Goal: Task Accomplishment & Management: Complete application form

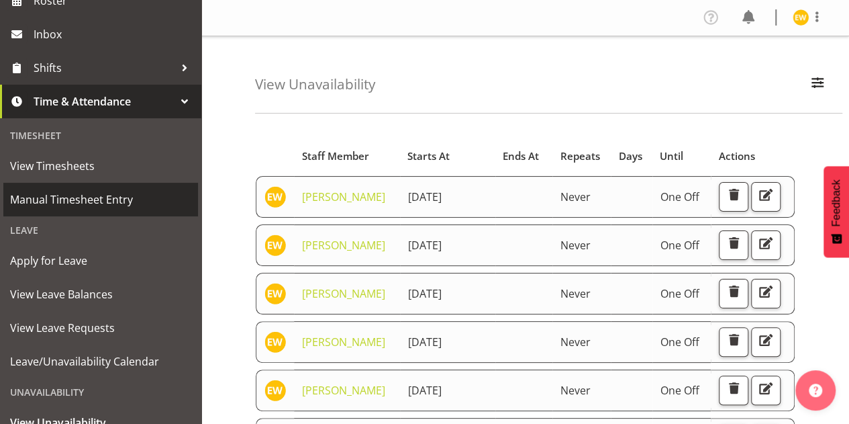
scroll to position [201, 0]
click at [74, 197] on span "Manual Timesheet Entry" at bounding box center [100, 198] width 181 height 20
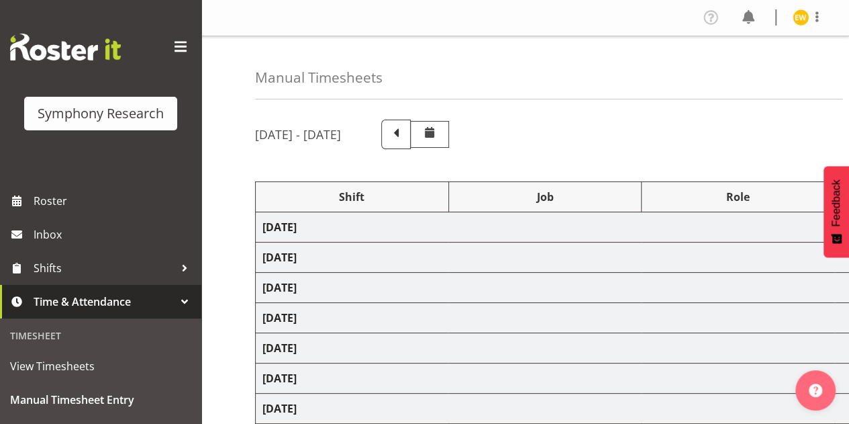
select select "41604"
select select "10527"
select select "47"
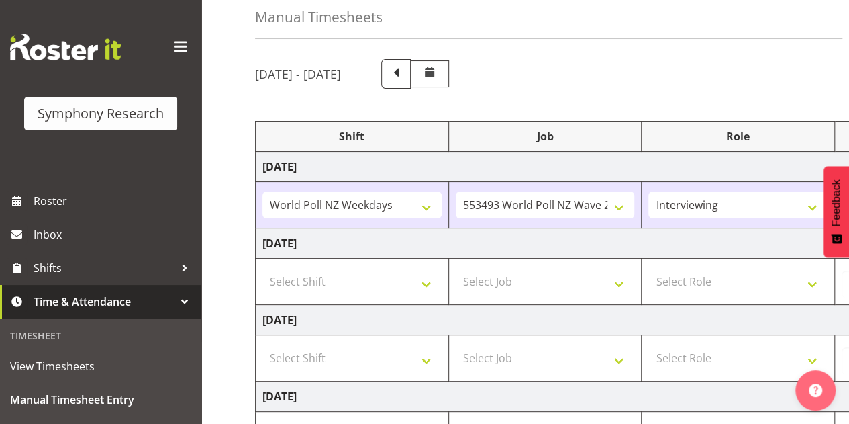
scroll to position [134, 0]
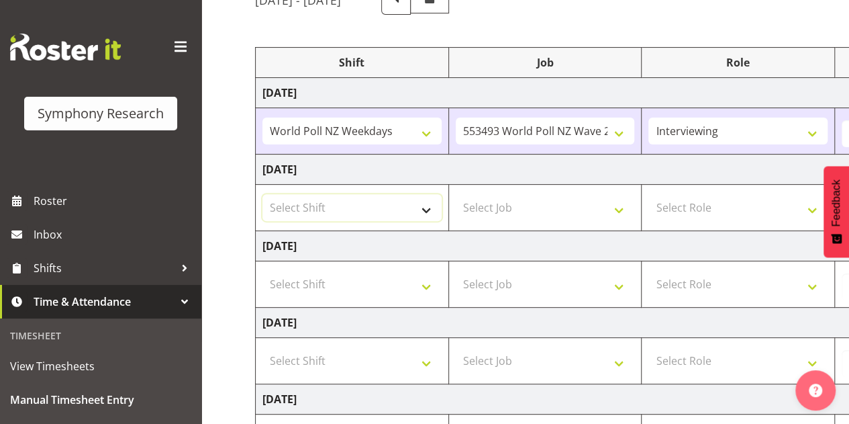
click at [426, 208] on select "Select Shift !!Weekend Residential (Roster IT Shift Label) *Business 9/10am ~ 4…" at bounding box center [352, 207] width 179 height 27
click at [406, 203] on select "Select Shift !!Weekend Residential (Roster IT Shift Label) *Business 9/10am ~ 4…" at bounding box center [352, 207] width 179 height 27
select select "41604"
click at [263, 194] on select "Select Shift !!Weekend Residential (Roster IT Shift Label) *Business 9/10am ~ 4…" at bounding box center [352, 207] width 179 height 27
click at [549, 208] on select "Select Job 550060 IF Admin 553492 World Poll Aus Wave 2 Main 2025 553493 World …" at bounding box center [545, 207] width 179 height 27
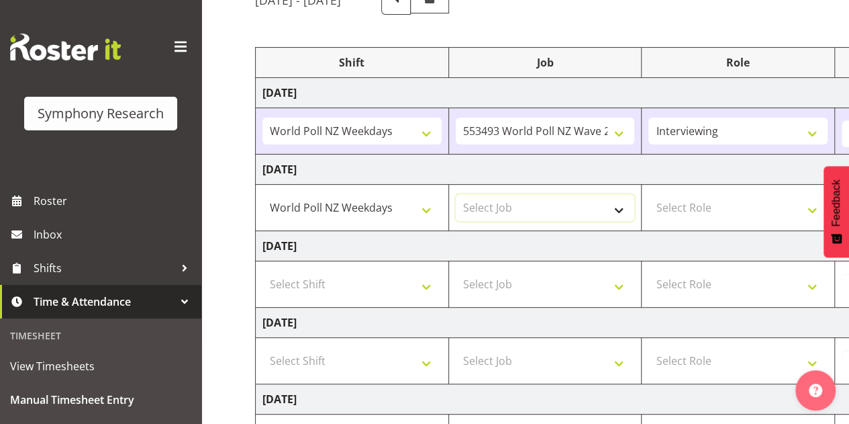
select select "10527"
click at [456, 194] on select "Select Job 550060 IF Admin 553492 World Poll Aus Wave 2 Main 2025 553493 World …" at bounding box center [545, 207] width 179 height 27
drag, startPoint x: 696, startPoint y: 202, endPoint x: 701, endPoint y: 189, distance: 14.5
click at [696, 202] on select "Select Role Briefing Interviewing" at bounding box center [738, 207] width 179 height 27
select select "47"
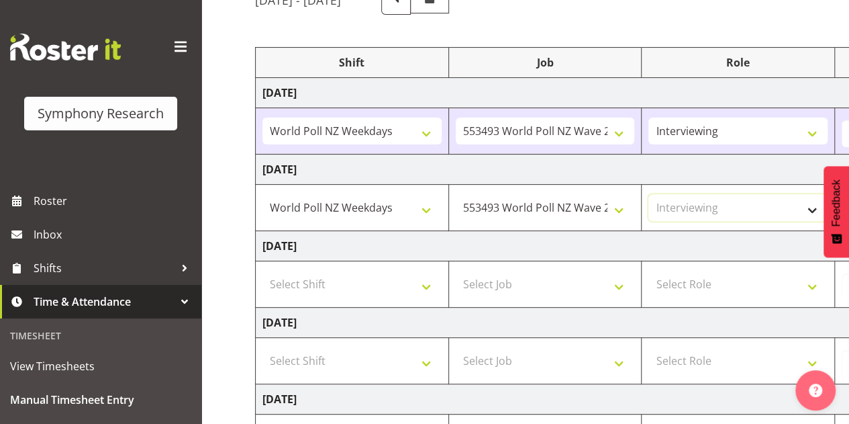
click at [649, 194] on select "Select Role Briefing Interviewing" at bounding box center [738, 207] width 179 height 27
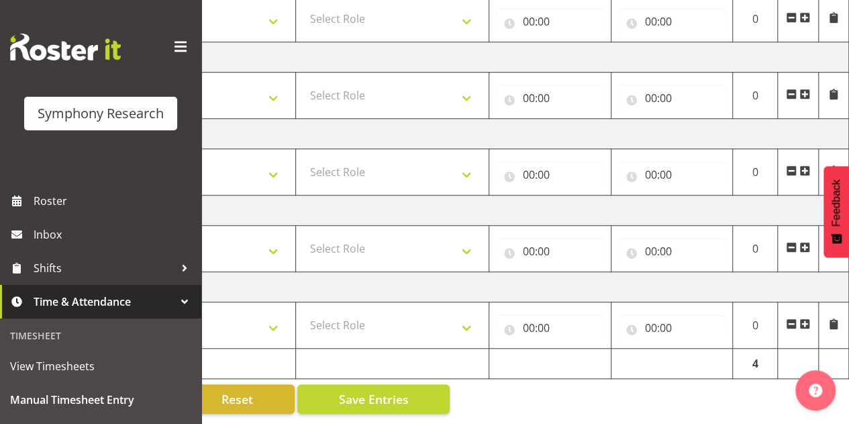
scroll to position [137, 0]
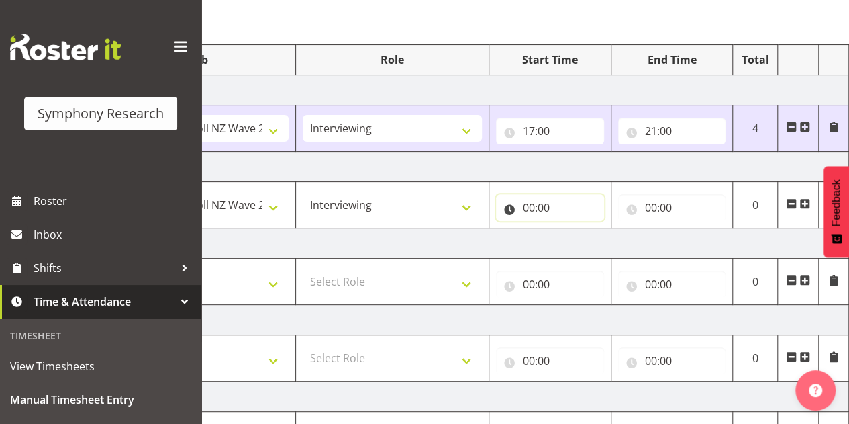
click at [530, 197] on input "00:00" at bounding box center [550, 207] width 108 height 27
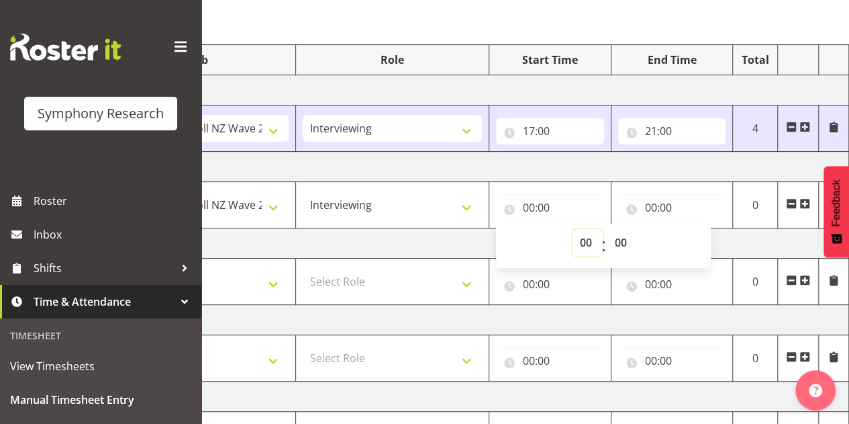
click at [586, 244] on select "00 01 02 03 04 05 06 07 08 09 10 11 12 13 14 15 16 17 18 19 20 21 22 23" at bounding box center [588, 242] width 30 height 27
select select "17"
type input "17:00"
click at [672, 238] on div "00 01 02 03 04 05 06 07 08 09 10 11 12 13 14 15 16 17 18 19 20 21 22 23 : 00 01…" at bounding box center [603, 246] width 215 height 34
click at [651, 209] on input "00:00" at bounding box center [672, 207] width 108 height 27
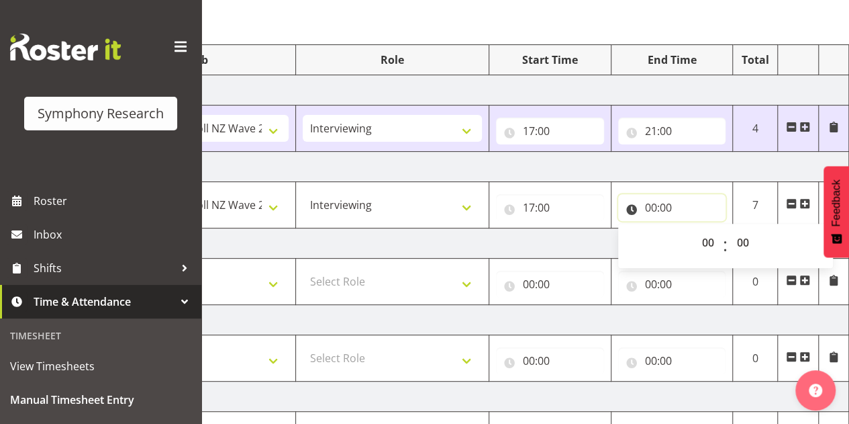
click at [655, 208] on input "00:00" at bounding box center [672, 207] width 108 height 27
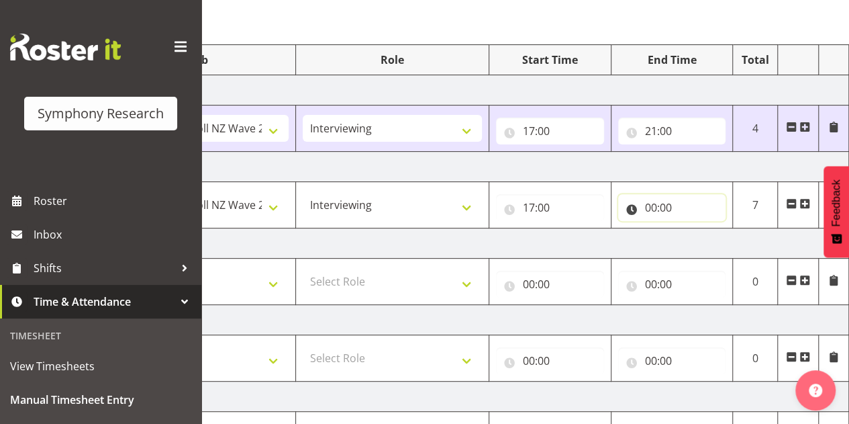
drag, startPoint x: 650, startPoint y: 207, endPoint x: 662, endPoint y: 217, distance: 15.3
click at [650, 207] on input "00:00" at bounding box center [672, 207] width 108 height 27
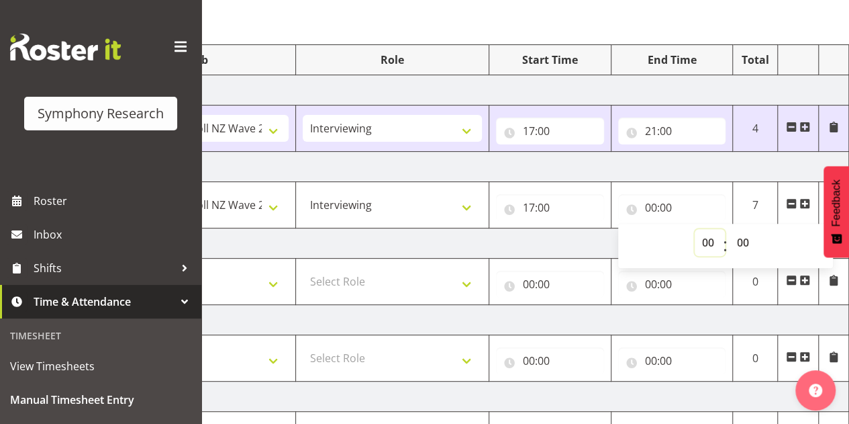
click at [709, 242] on select "00 01 02 03 04 05 06 07 08 09 10 11 12 13 14 15 16 17 18 19 20 21 22 23" at bounding box center [710, 242] width 30 height 27
select select "21"
type input "21:00"
click at [706, 246] on select "00 01 02 03 04 05 06 07 08 09 10 11 12 13 14 15 16 17 18 19 20 21 22 23" at bounding box center [710, 242] width 30 height 27
click at [695, 229] on select "00 01 02 03 04 05 06 07 08 09 10 11 12 13 14 15 16 17 18 19 20 21 22 23" at bounding box center [710, 242] width 30 height 27
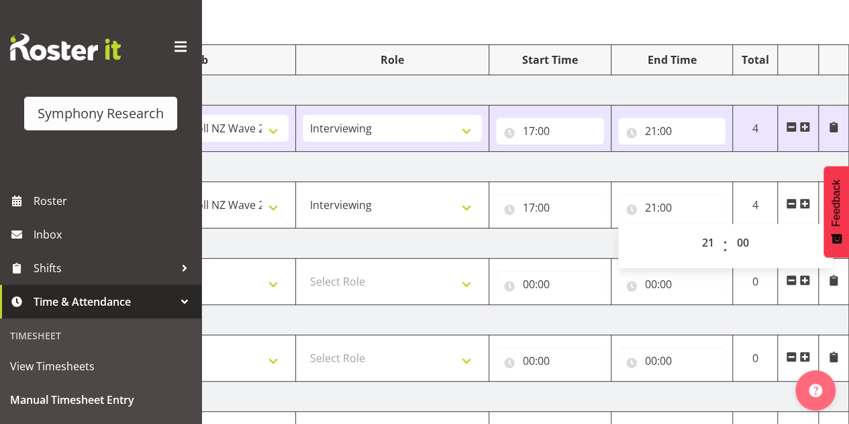
click at [713, 26] on div "Manual Timesheets [DATE] - [DATE] Shift Job Role Start Time End Time Total [DAT…" at bounding box center [525, 292] width 648 height 787
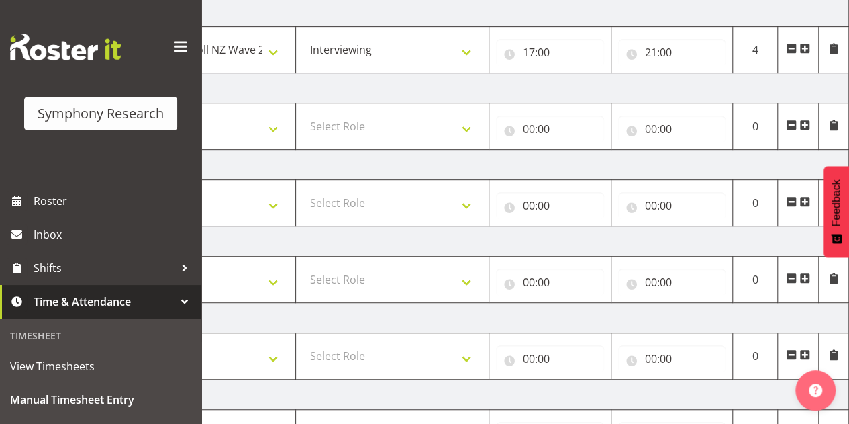
scroll to position [338, 0]
